Goal: Transaction & Acquisition: Purchase product/service

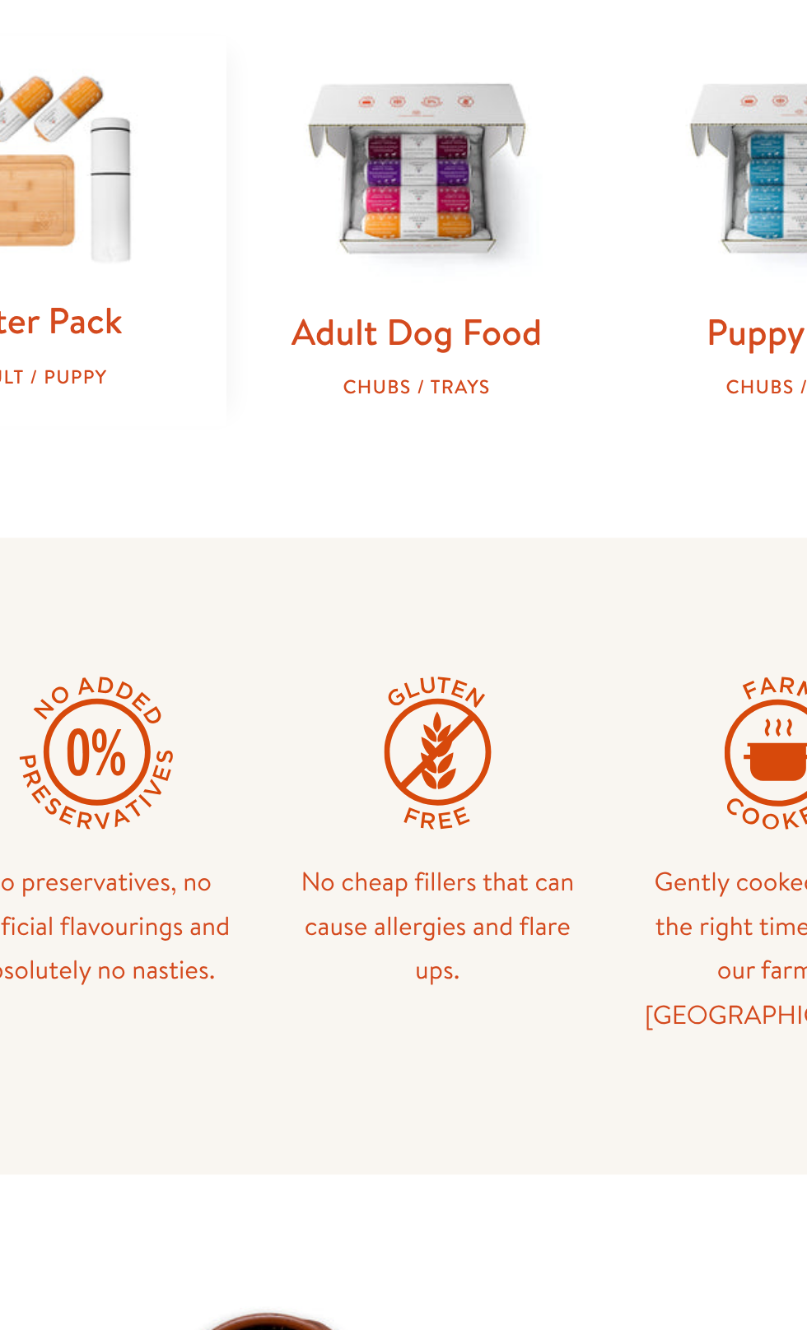
scroll to position [8, 0]
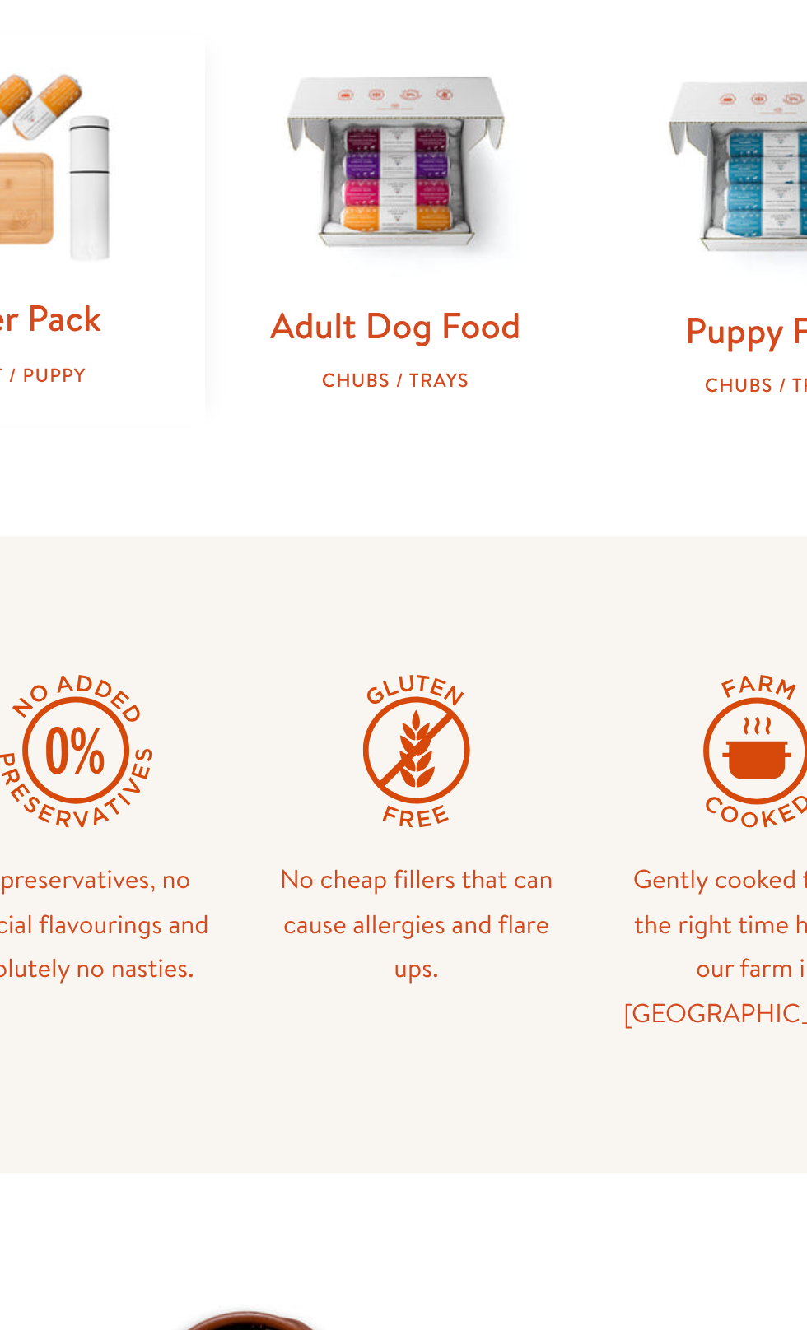
click at [321, 668] on img at bounding box center [313, 652] width 129 height 129
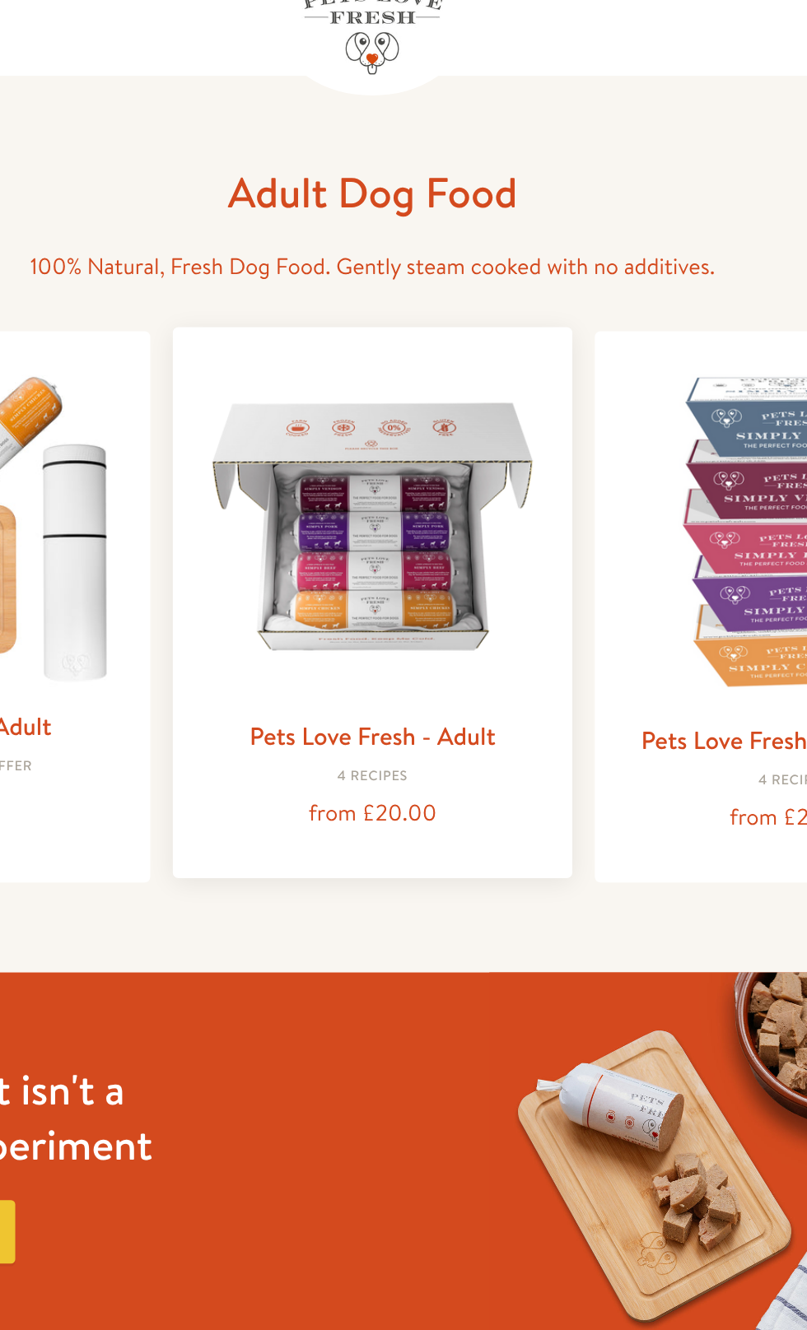
click at [395, 395] on img at bounding box center [403, 365] width 207 height 207
